Goal: Information Seeking & Learning: Learn about a topic

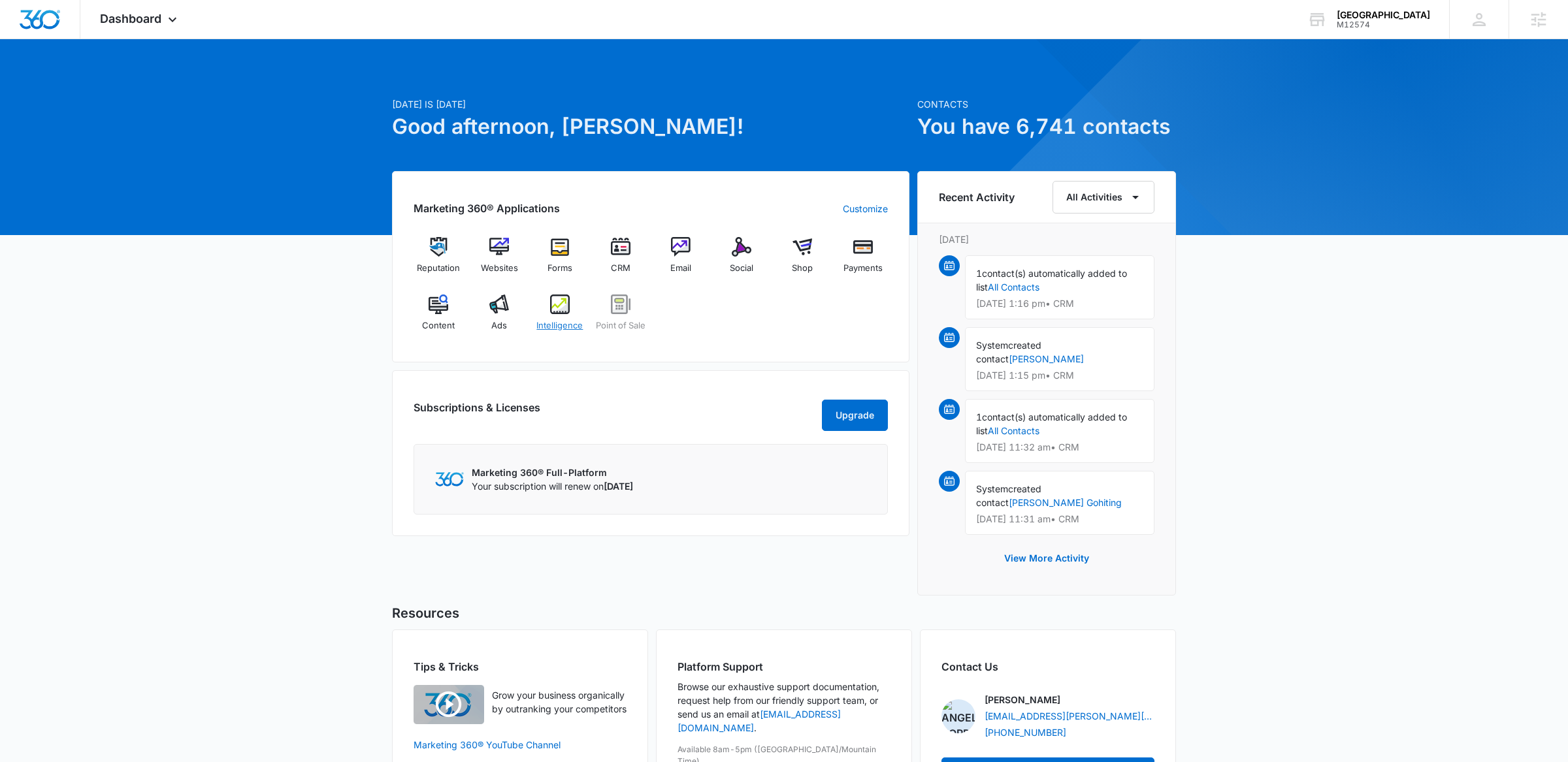
click at [546, 311] on div "Intelligence" at bounding box center [560, 318] width 50 height 47
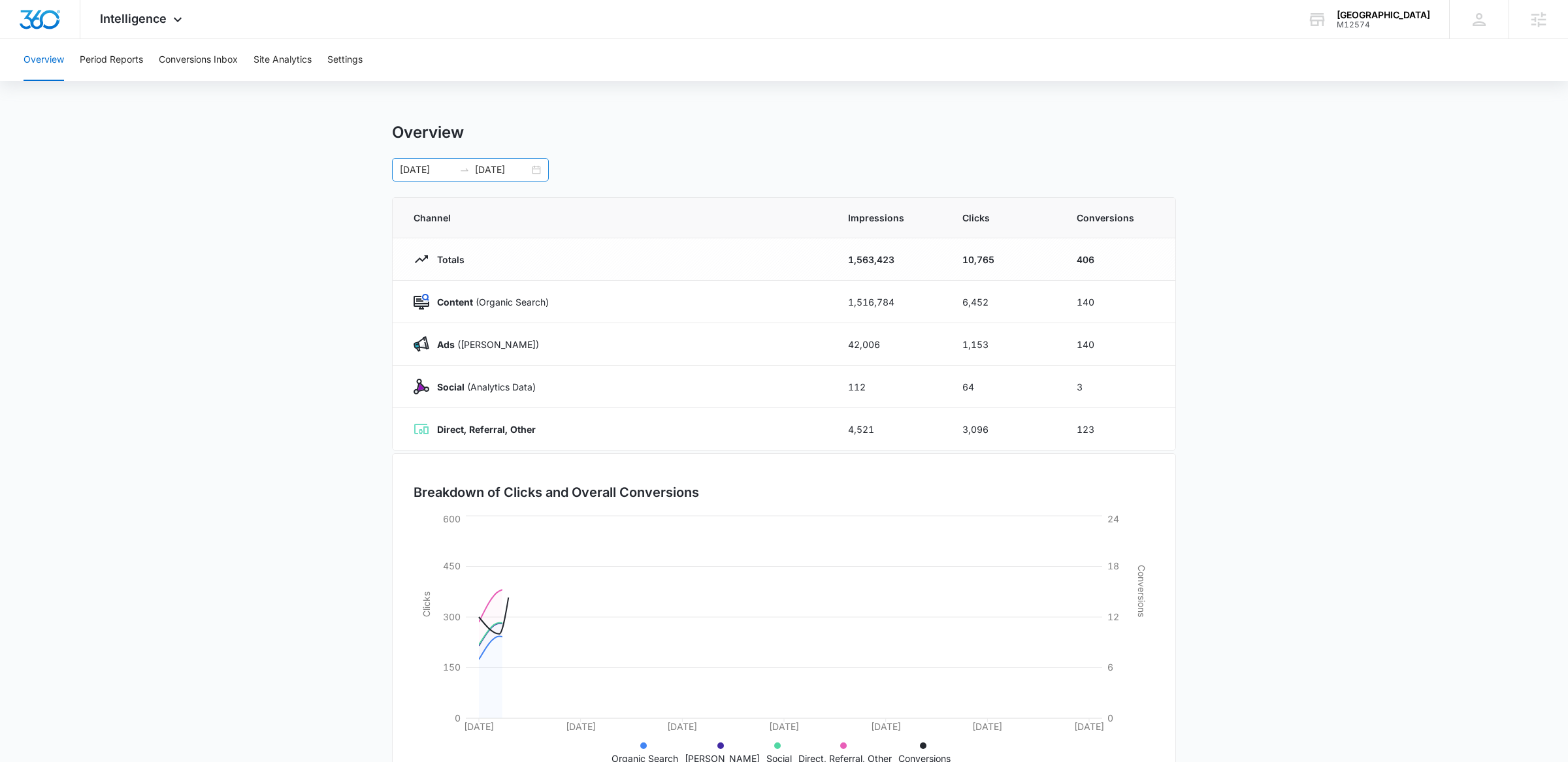
click at [542, 167] on div "[DATE] [DATE]" at bounding box center [470, 169] width 156 height 23
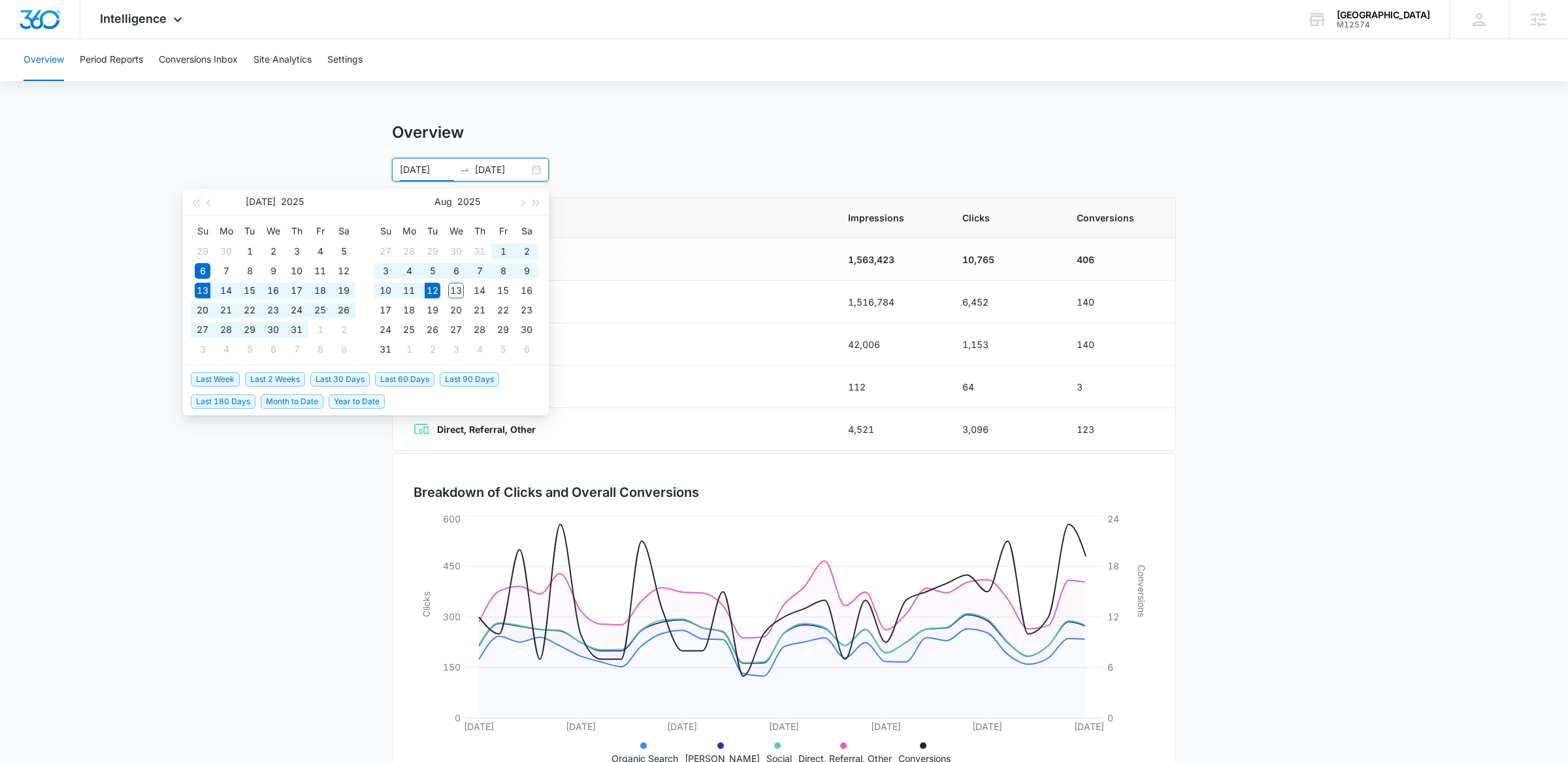
click at [336, 373] on span "Last 30 Days" at bounding box center [340, 379] width 59 height 14
type input "[DATE]"
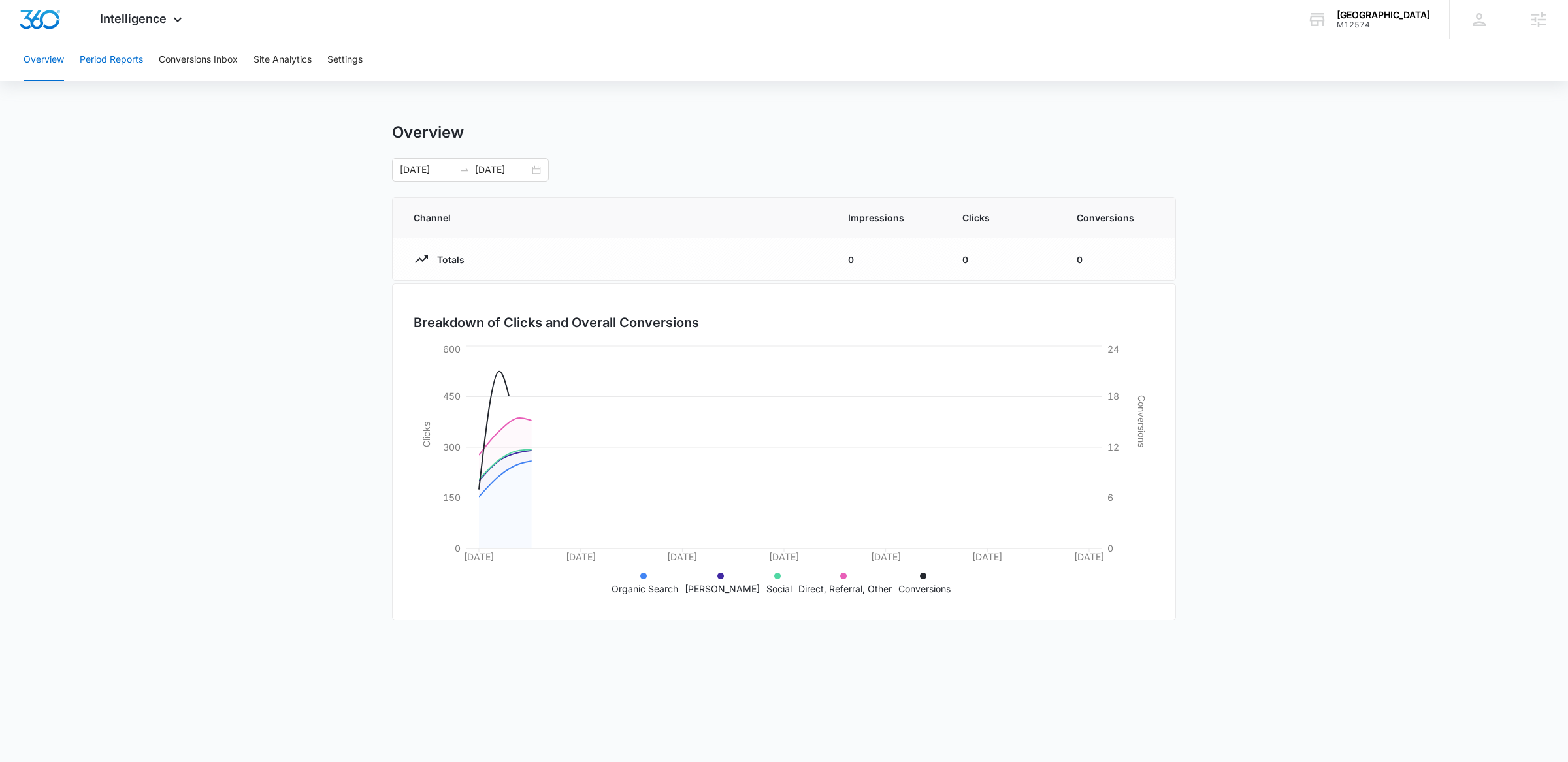
click at [114, 39] on button "Period Reports" at bounding box center [112, 60] width 63 height 42
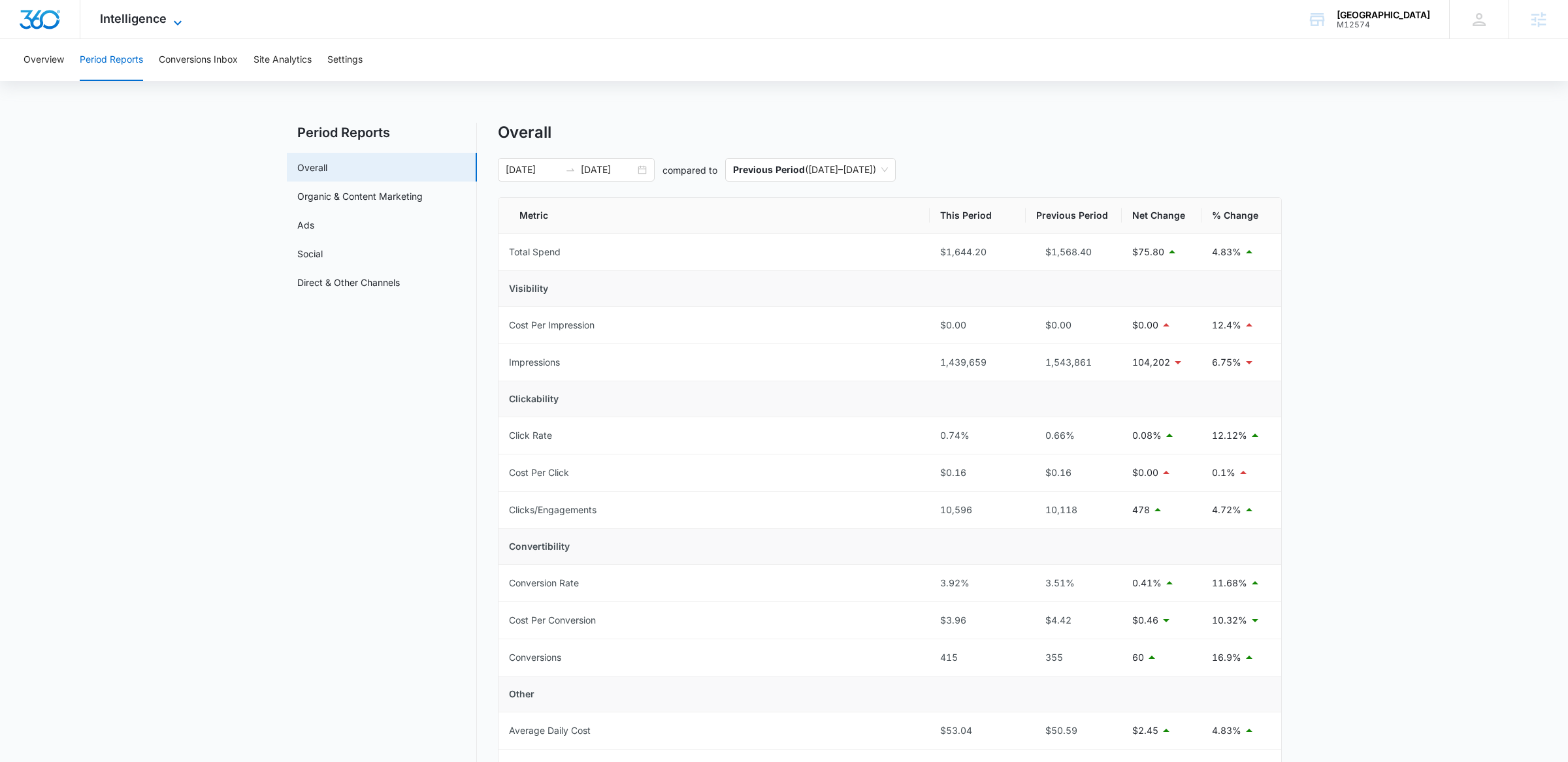
click at [182, 25] on icon at bounding box center [177, 23] width 16 height 16
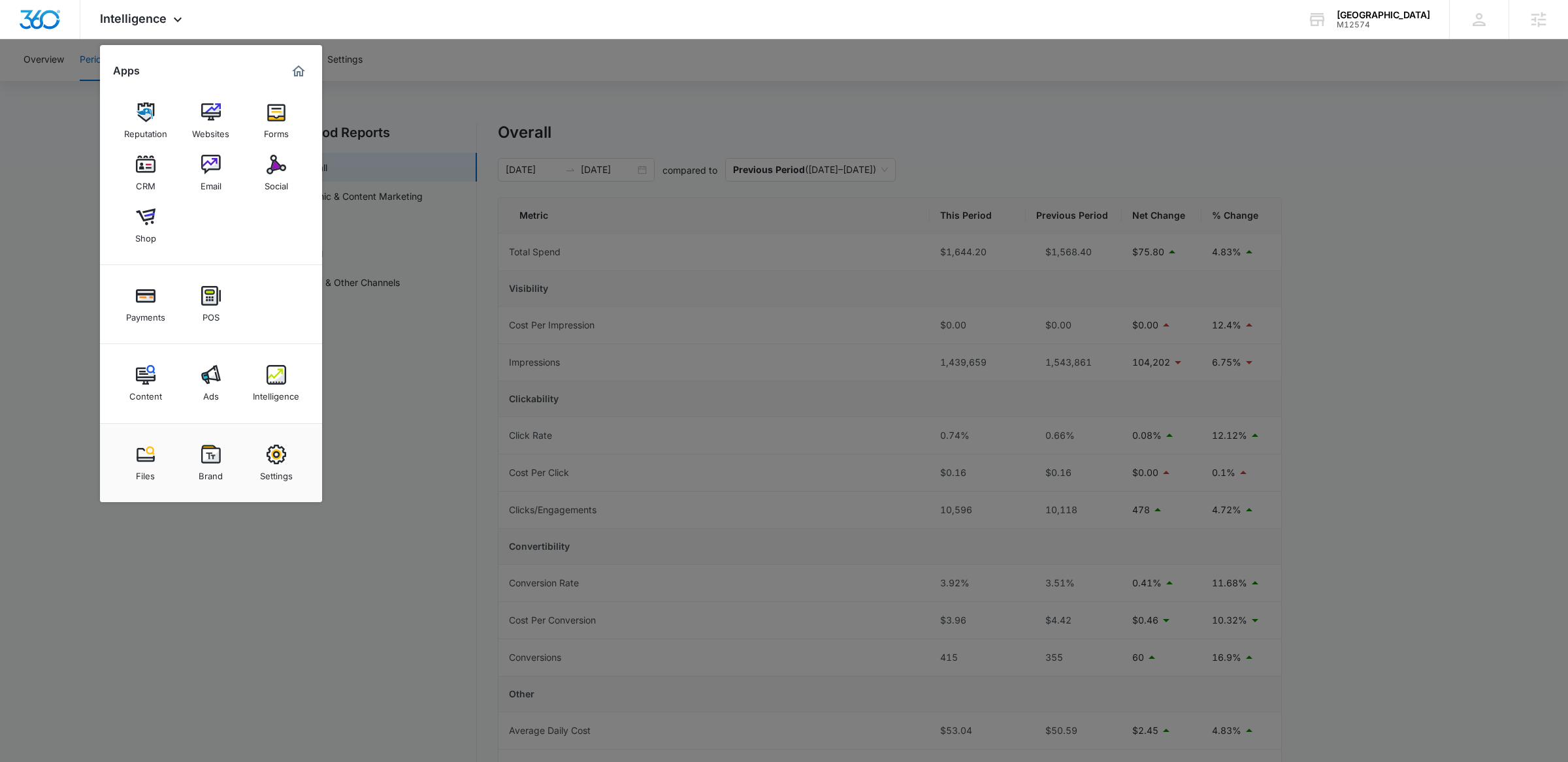
click at [967, 148] on div at bounding box center [784, 381] width 1568 height 762
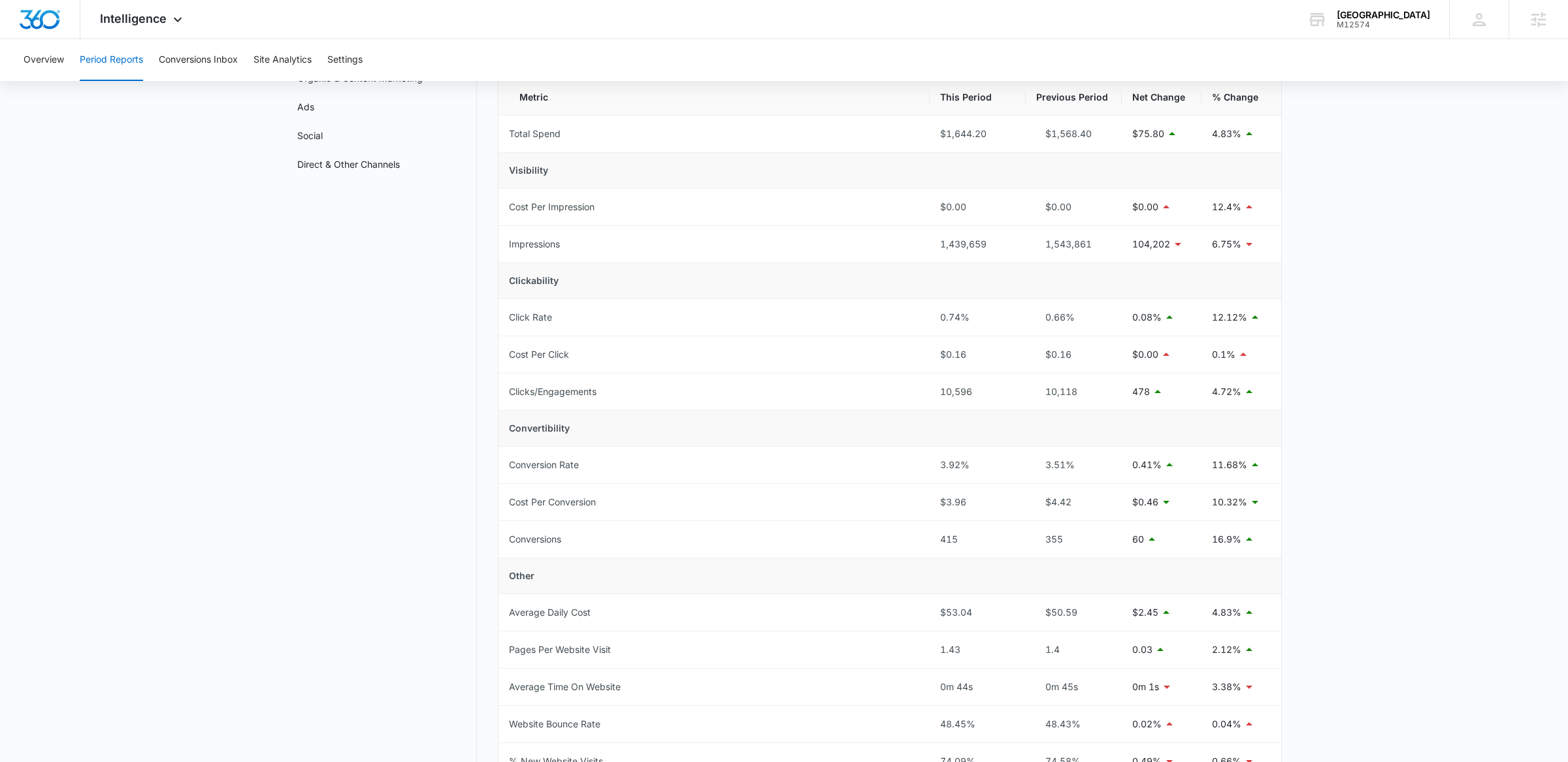
scroll to position [6, 0]
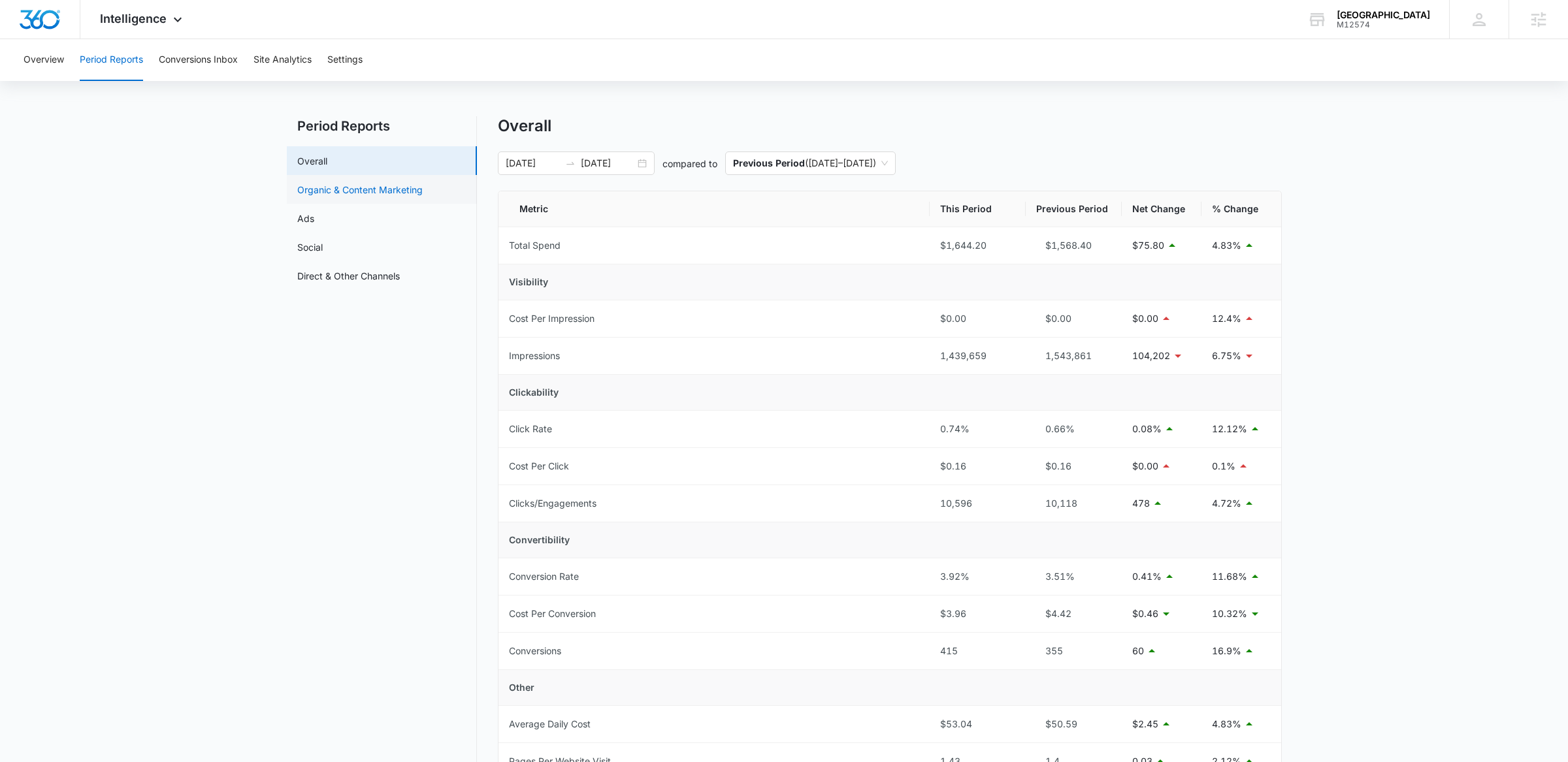
click at [341, 183] on link "Organic & Content Marketing" at bounding box center [360, 189] width 125 height 14
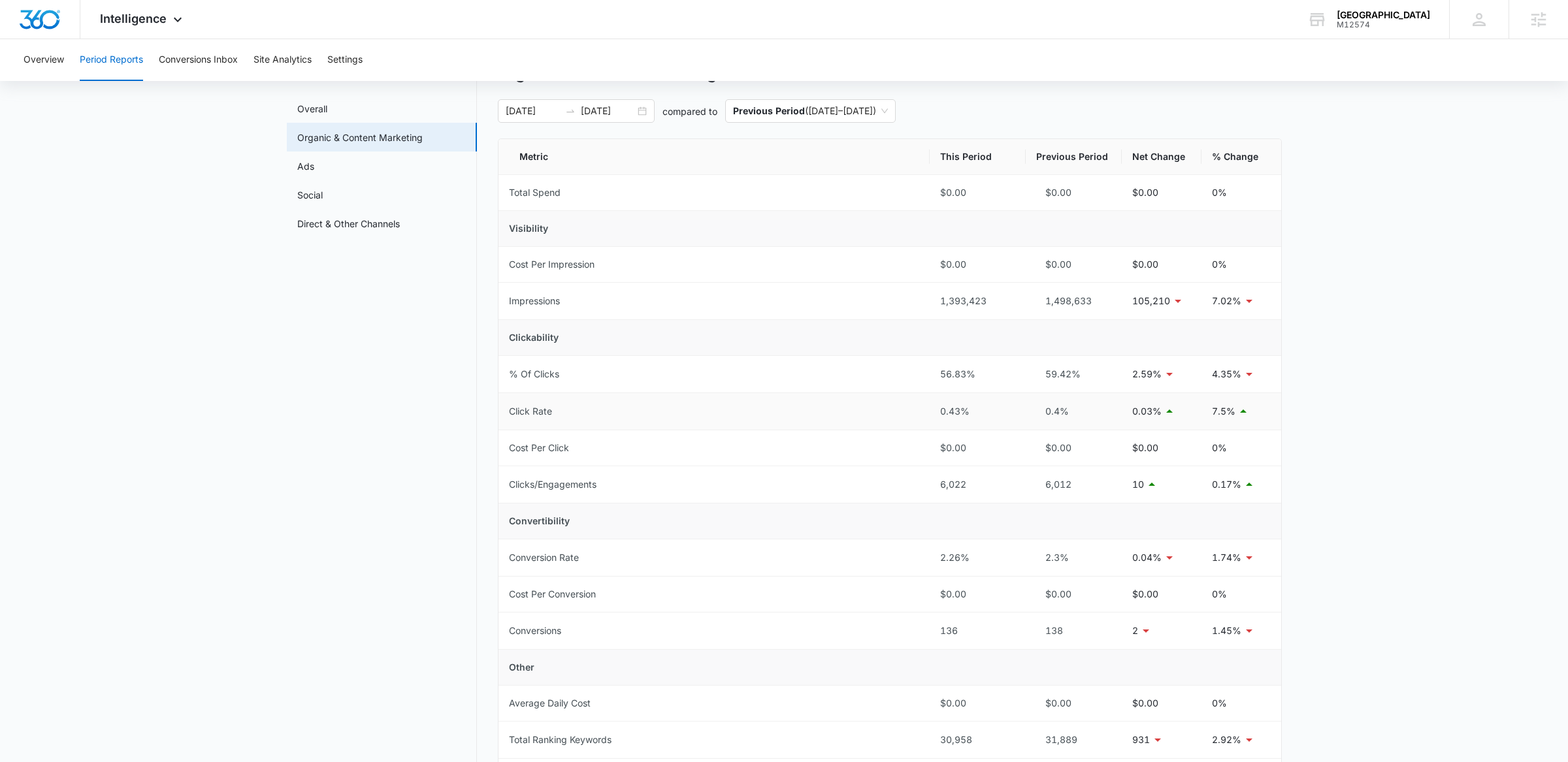
scroll to position [57, 0]
